Goal: Information Seeking & Learning: Learn about a topic

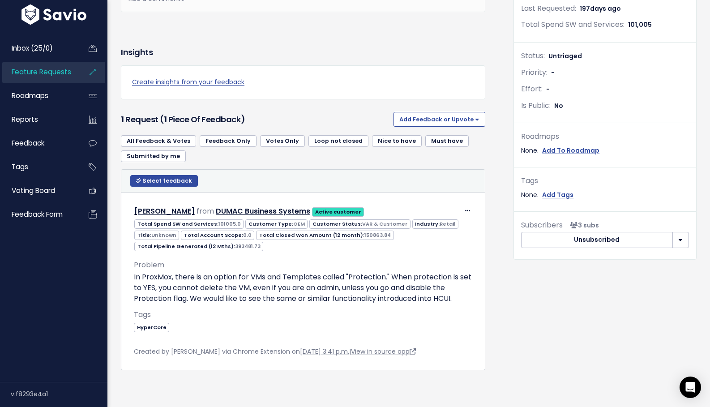
scroll to position [201, 0]
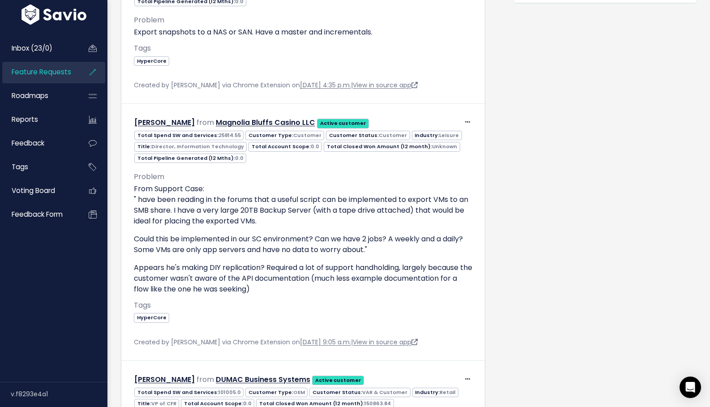
scroll to position [473, 0]
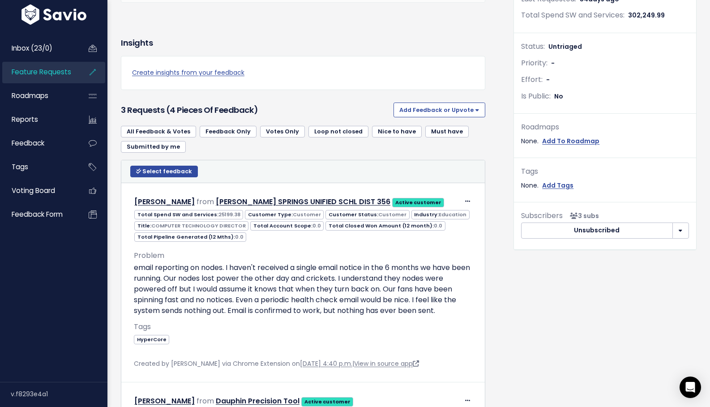
scroll to position [278, 0]
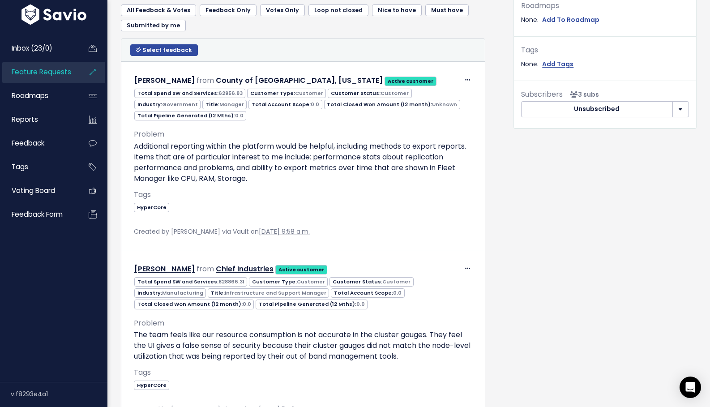
scroll to position [371, 0]
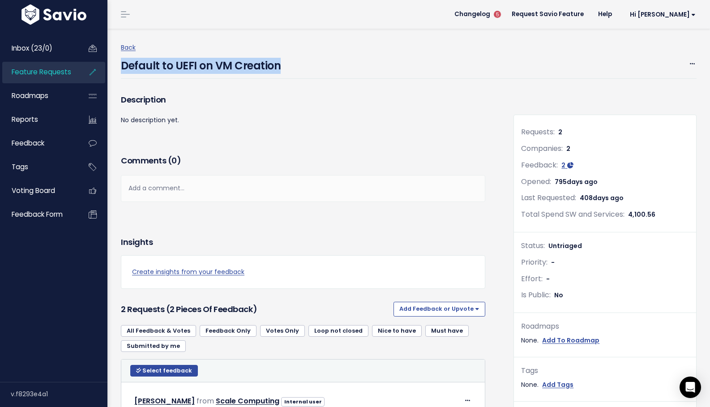
drag, startPoint x: 117, startPoint y: 64, endPoint x: 305, endPoint y: 73, distance: 188.3
click at [305, 73] on div "Back Default to UEFI on VM Creation Edit Merge Add to Roadmap [GEOGRAPHIC_DATA]…" at bounding box center [408, 380] width 589 height 702
copy h4 "Default to UEFI on VM Creation"
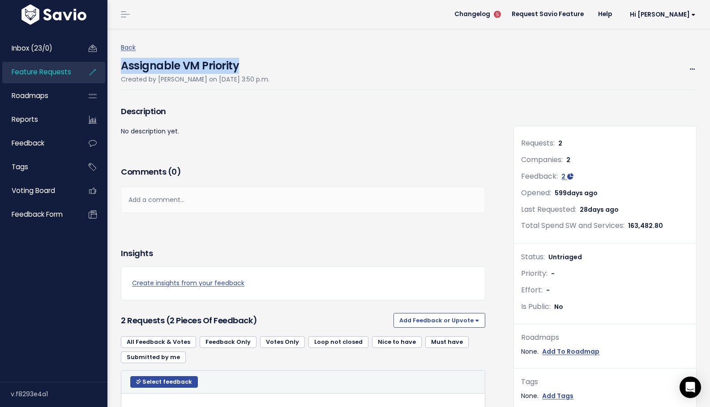
drag, startPoint x: 122, startPoint y: 65, endPoint x: 241, endPoint y: 72, distance: 118.9
click at [241, 72] on h4 "Assignable VM Priority" at bounding box center [195, 63] width 149 height 21
copy h4 "Assignable VM Priority"
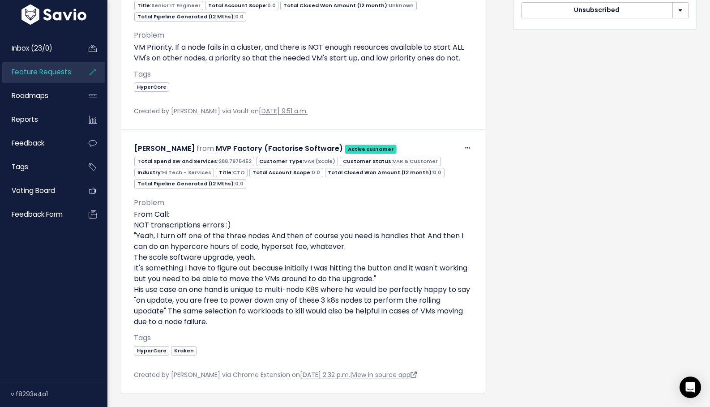
scroll to position [433, 0]
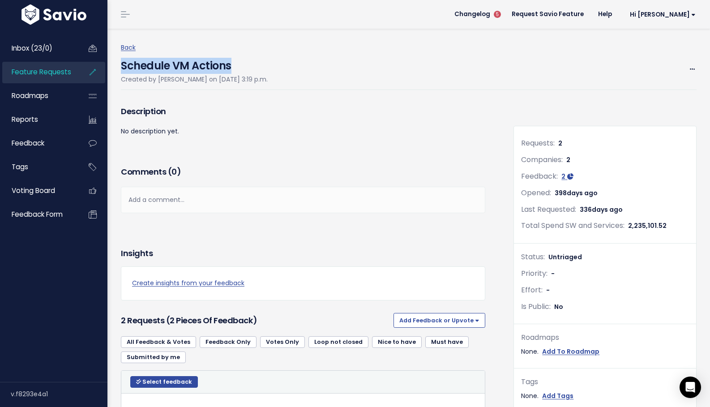
drag, startPoint x: 123, startPoint y: 63, endPoint x: 244, endPoint y: 68, distance: 121.0
click at [244, 68] on h4 "Schedule VM Actions" at bounding box center [194, 63] width 147 height 21
copy h4 "Schedule VM Actions"
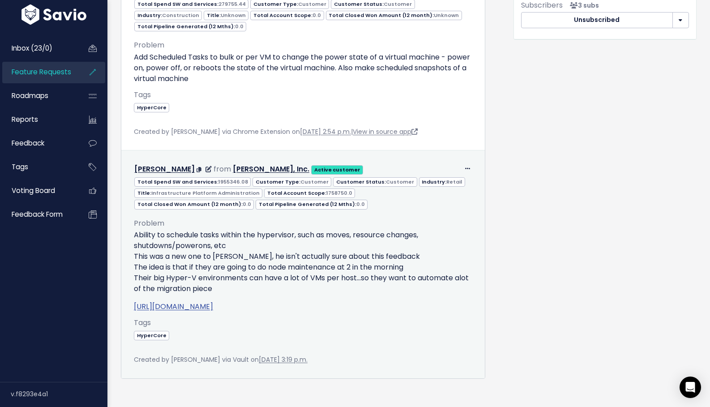
scroll to position [422, 0]
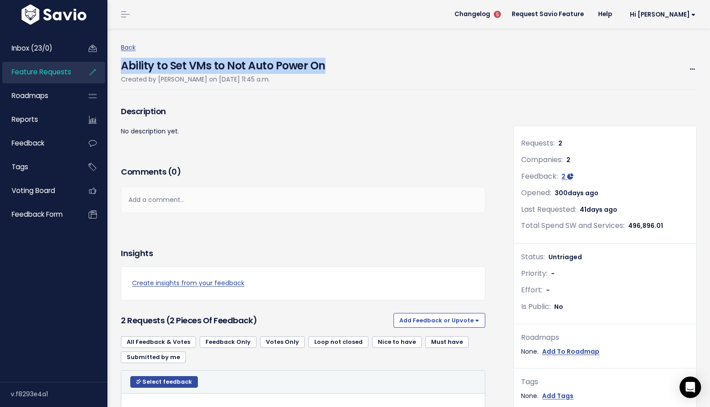
drag, startPoint x: 122, startPoint y: 66, endPoint x: 323, endPoint y: 68, distance: 201.5
click at [323, 68] on h4 "Ability to Set VMs to Not Auto Power On" at bounding box center [223, 63] width 205 height 21
copy h4 "Ability to Set VMs to Not Auto Power On"
drag, startPoint x: 122, startPoint y: 66, endPoint x: 282, endPoint y: 64, distance: 160.3
click at [278, 64] on h4 "Manage Session Length via UI" at bounding box center [199, 63] width 157 height 21
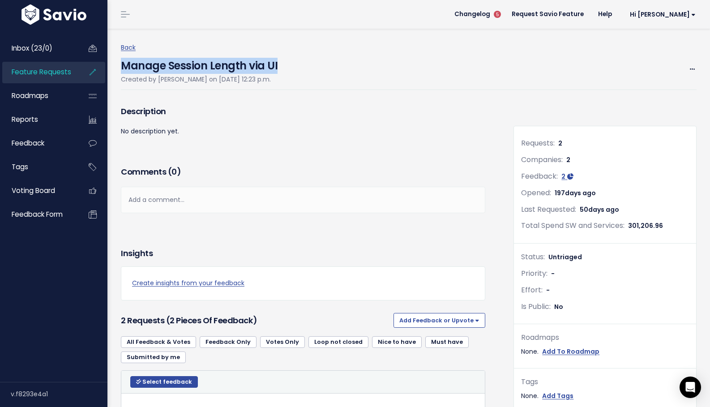
copy h4 "Manage Session Length via UI"
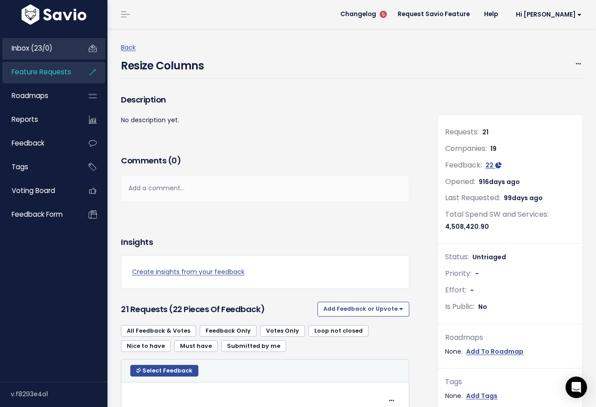
click at [46, 43] on link "Inbox (23/0)" at bounding box center [38, 48] width 72 height 21
